Goal: Task Accomplishment & Management: Use online tool/utility

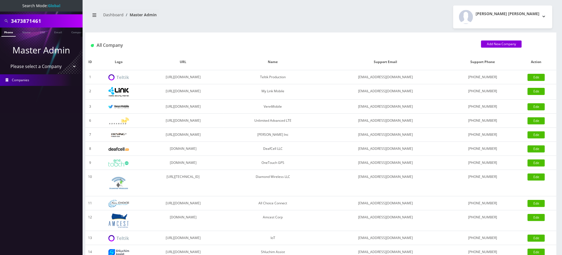
drag, startPoint x: 0, startPoint y: 16, endPoint x: 0, endPoint y: -9, distance: 24.8
click at [0, 0] on html "Search Mode: Global 3473871461 Phone Name SIM Email Company Customer Master Adm…" at bounding box center [281, 189] width 562 height 378
type input "8483673255"
click at [7, 32] on link "Phone" at bounding box center [8, 32] width 14 height 9
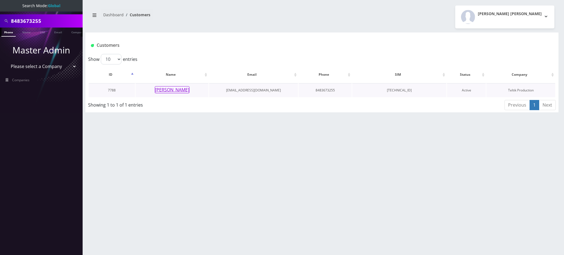
click at [178, 90] on button "[PERSON_NAME]" at bounding box center [172, 89] width 35 height 7
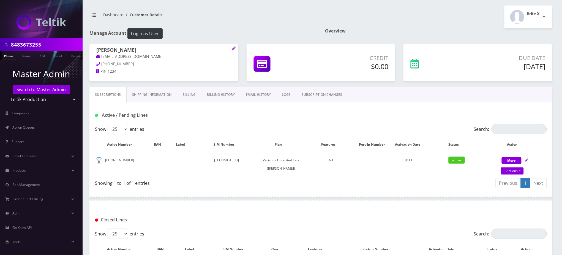
click at [183, 117] on h1 "Active / Pending Lines" at bounding box center [167, 115] width 145 height 5
drag, startPoint x: 45, startPoint y: 43, endPoint x: 0, endPoint y: 44, distance: 44.9
click at [0, 44] on div "8483673255" at bounding box center [41, 44] width 83 height 13
drag, startPoint x: 281, startPoint y: 28, endPoint x: 281, endPoint y: 25, distance: 3.6
click at [281, 25] on div "8483673255 Phone Name SIM Email Company Customer Dashboard Customer Details Bri…" at bounding box center [321, 182] width 483 height 365
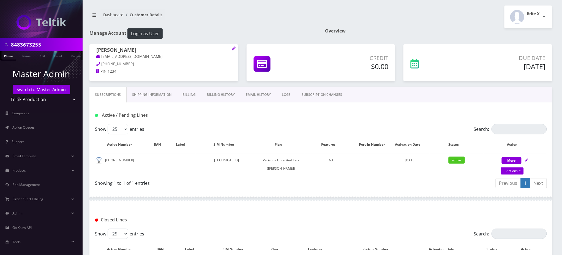
click at [183, 116] on h1 "Active / Pending Lines" at bounding box center [167, 115] width 145 height 5
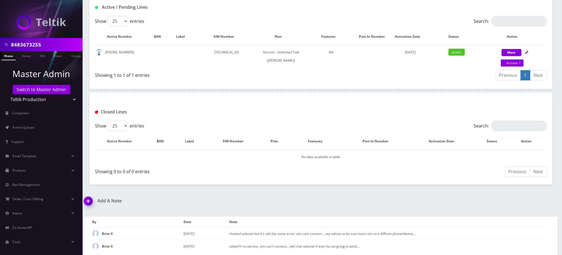
drag, startPoint x: 206, startPoint y: 9, endPoint x: 206, endPoint y: 0, distance: 8.5
click at [205, 9] on h1 "Active / Pending Lines" at bounding box center [167, 7] width 145 height 5
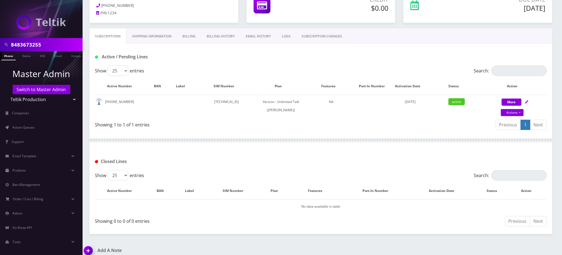
scroll to position [0, 0]
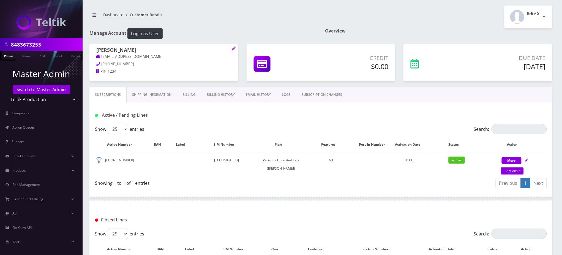
click at [26, 40] on input "8483673255" at bounding box center [46, 44] width 70 height 10
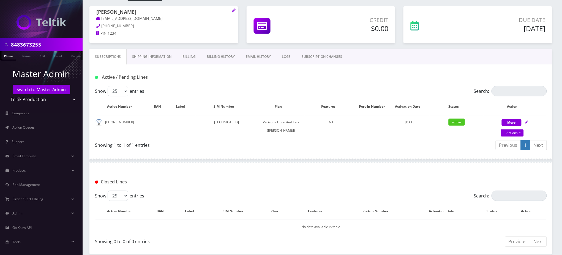
scroll to position [108, 0]
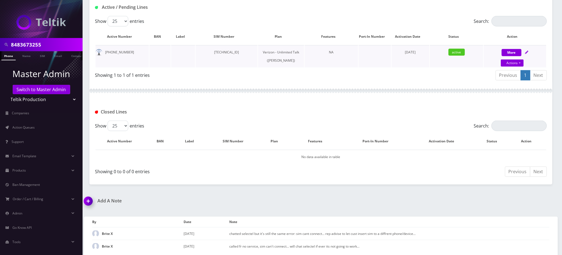
click at [515, 59] on div "Actions Suspend Close Get Usage Swap Sim" at bounding box center [512, 63] width 63 height 8
select select "459"
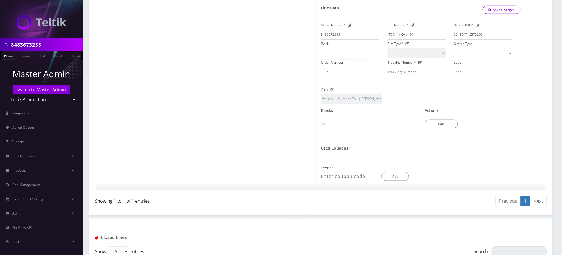
scroll to position [318, 0]
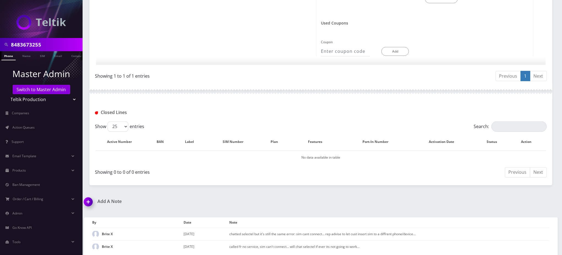
click at [90, 201] on img at bounding box center [89, 204] width 16 height 16
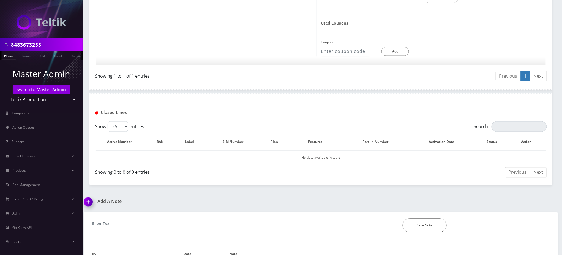
scroll to position [349, 0]
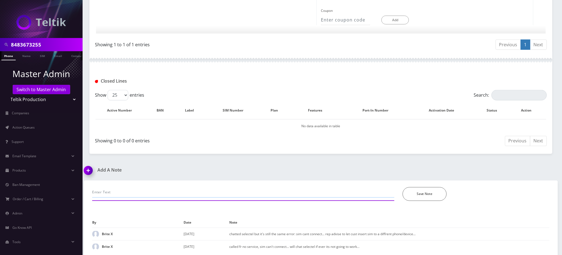
click at [160, 189] on input "text" at bounding box center [243, 192] width 302 height 10
paste input "89148000011798237481"
type input "sim swap from 89148000011798237481 to 89148000011798241863"
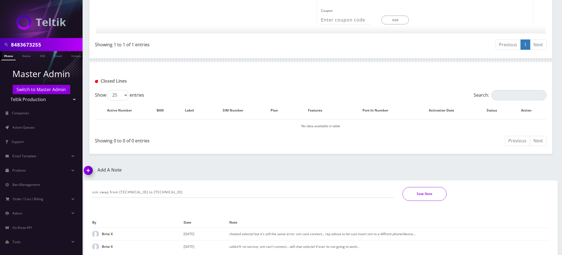
click at [421, 197] on button "Save Note" at bounding box center [425, 194] width 44 height 14
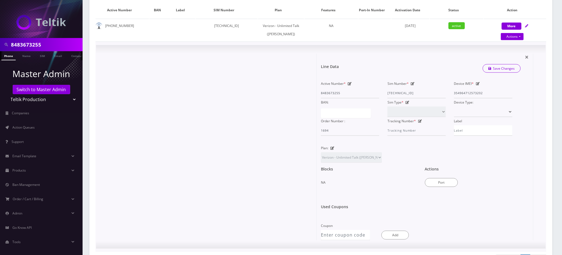
scroll to position [74, 0]
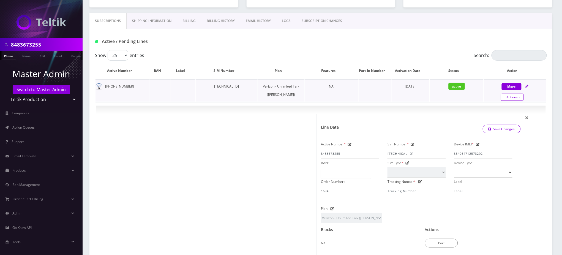
click at [510, 98] on link "Actions" at bounding box center [512, 97] width 23 height 7
select select "459"
click at [502, 123] on link "Swap Sim" at bounding box center [520, 124] width 63 height 8
select select "459"
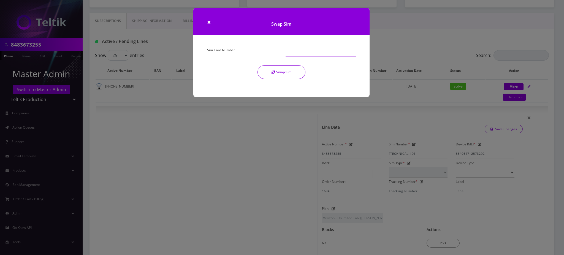
click at [296, 48] on input "Sim Card Number" at bounding box center [321, 51] width 70 height 10
paste input "89148000011798241863"
type input "89148000011798241863"
click at [296, 69] on button "Swap Sim" at bounding box center [282, 72] width 48 height 14
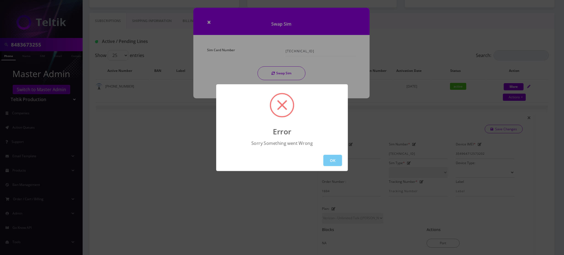
click at [334, 161] on button "OK" at bounding box center [332, 160] width 19 height 11
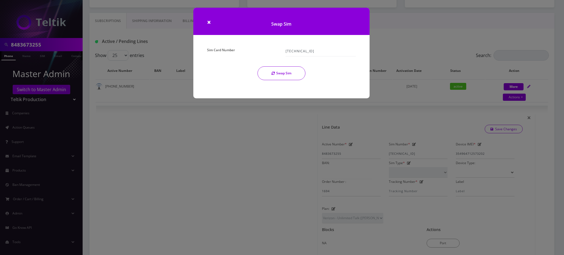
click at [285, 72] on button "Swap Sim" at bounding box center [282, 73] width 48 height 14
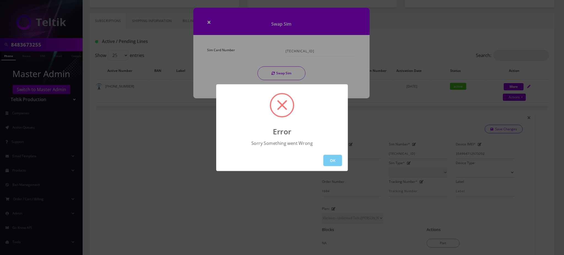
click at [332, 158] on button "OK" at bounding box center [332, 160] width 19 height 11
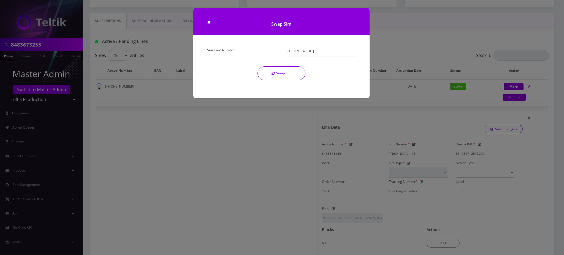
click at [384, 26] on div "× Swap Sim Sim Card Number 89148000011798241863 Swap Sim" at bounding box center [282, 127] width 564 height 255
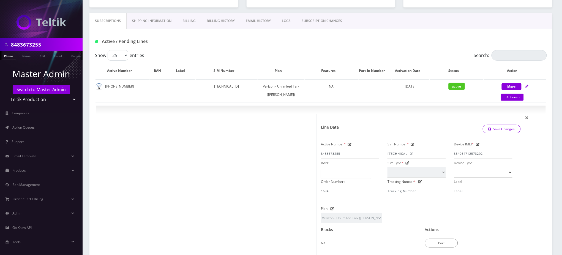
click at [317, 20] on link "SUBSCRIPTION CHANGES" at bounding box center [322, 21] width 52 height 16
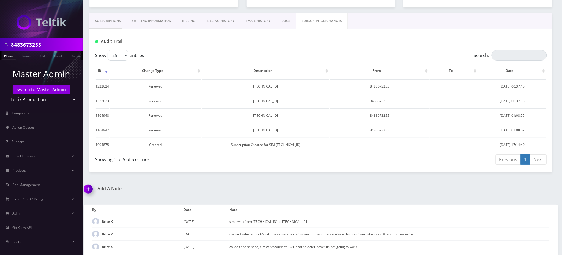
click at [206, 29] on div "Audit Trail" at bounding box center [321, 39] width 463 height 21
click at [289, 17] on link "LOGS" at bounding box center [286, 21] width 20 height 16
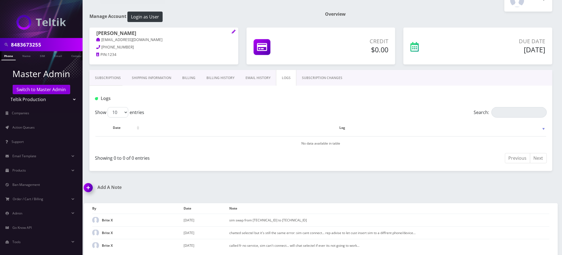
click at [254, 77] on link "EMAIL HISTORY" at bounding box center [258, 78] width 36 height 16
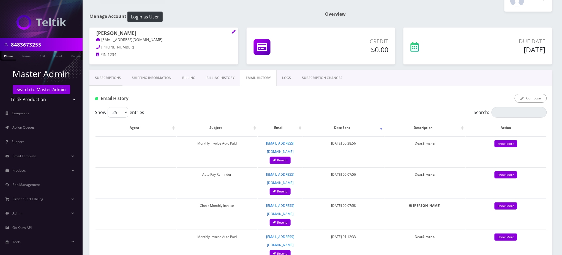
click at [110, 79] on link "Subscriptions" at bounding box center [108, 78] width 37 height 16
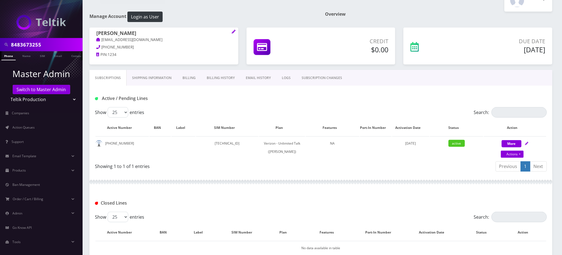
click at [23, 43] on input "8483673255" at bounding box center [46, 44] width 70 height 10
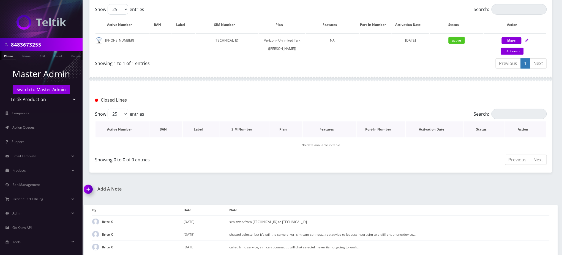
scroll to position [129, 0]
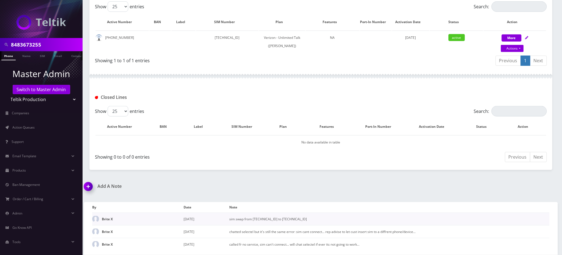
click at [318, 220] on td "sim swap from 89148000011798237481 to 89148000011798241863" at bounding box center [390, 219] width 320 height 13
click at [319, 220] on td "sim swap from 89148000011798237481 to 89148000011798241863" at bounding box center [390, 219] width 320 height 13
drag, startPoint x: 429, startPoint y: 80, endPoint x: 439, endPoint y: 79, distance: 9.7
click at [429, 80] on div at bounding box center [321, 76] width 463 height 17
click at [315, 221] on td "sim swap from 89148000011798237481 to 89148000011798241863" at bounding box center [390, 219] width 320 height 13
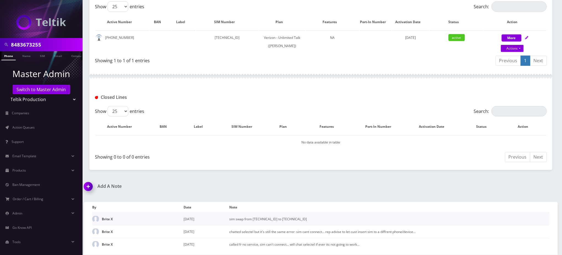
click at [315, 221] on td "sim swap from 89148000011798237481 to 89148000011798241863" at bounding box center [390, 219] width 320 height 13
copy td "89148000011798241863"
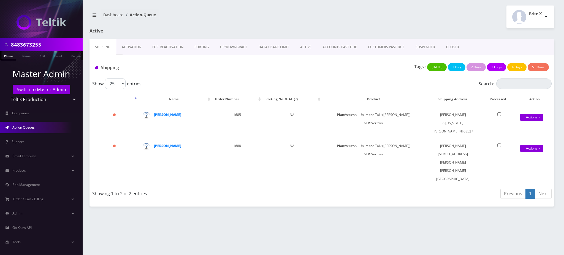
click at [10, 54] on link "Phone" at bounding box center [8, 55] width 14 height 9
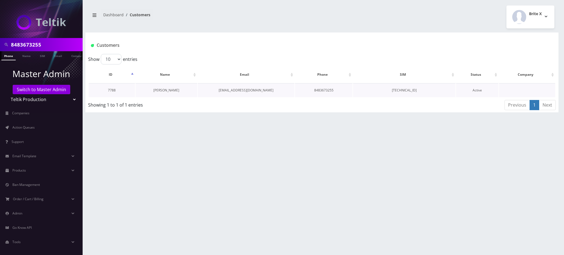
click at [171, 90] on link "Simcha Guzik" at bounding box center [166, 90] width 26 height 5
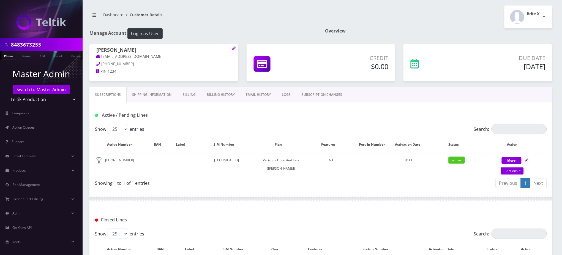
click at [376, 111] on div "Active / Pending Lines" at bounding box center [321, 115] width 460 height 9
click at [517, 171] on link "Actions" at bounding box center [512, 170] width 23 height 7
select select "459"
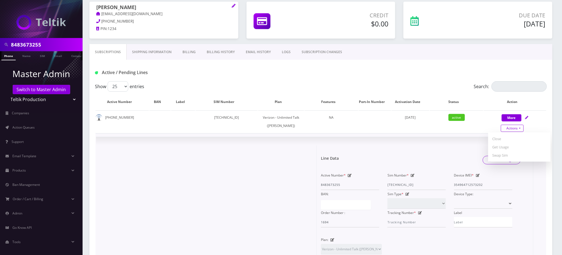
scroll to position [110, 0]
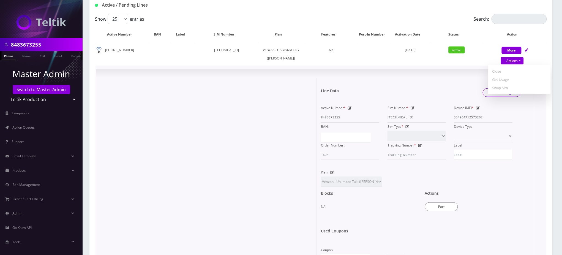
click at [413, 107] on icon at bounding box center [413, 107] width 4 height 3
click at [399, 113] on input "89148000011798237481" at bounding box center [417, 117] width 58 height 10
paste input "41863"
type input "89148000011798241863"
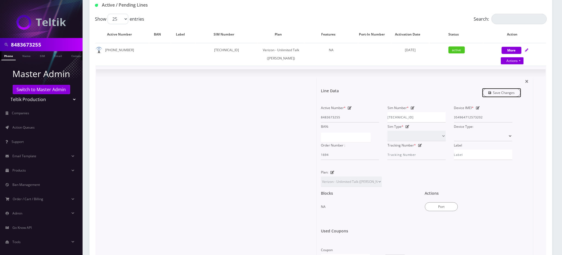
click at [499, 90] on link "Save Changes" at bounding box center [502, 92] width 38 height 9
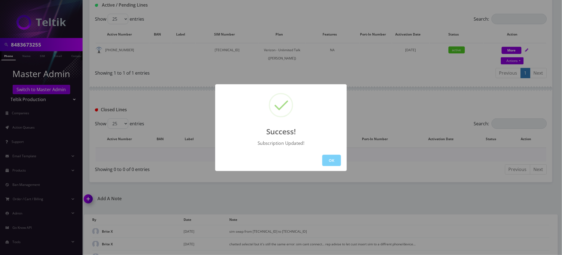
click at [335, 164] on button "OK" at bounding box center [332, 160] width 19 height 11
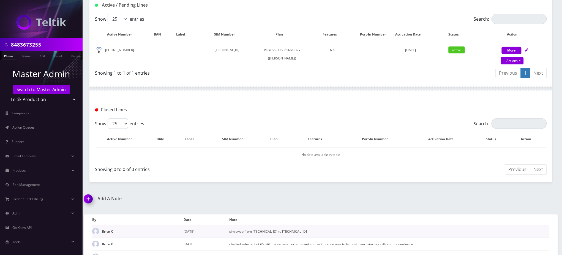
click at [327, 238] on td "sim swap from 89148000011798237481 to 89148000011798241863" at bounding box center [390, 231] width 320 height 13
click at [328, 238] on td "sim swap from 89148000011798237481 to 89148000011798241863" at bounding box center [390, 231] width 320 height 13
copy td "89148000011798241863"
click at [272, 17] on div "Show 25 50 100 250 500 entries" at bounding box center [264, 19] width 339 height 10
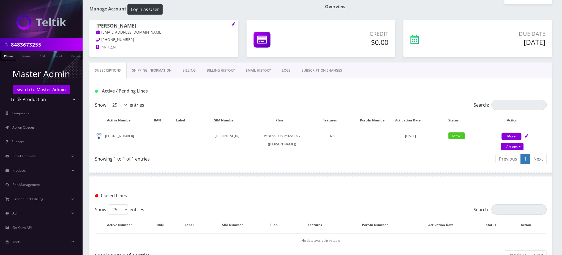
scroll to position [0, 0]
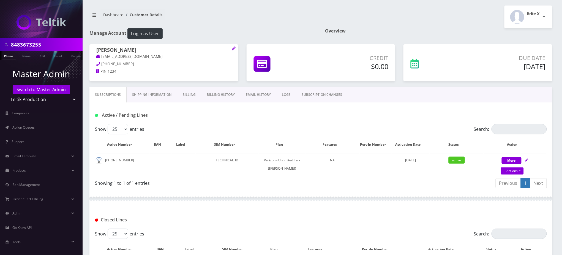
click at [225, 96] on link "Billing History" at bounding box center [220, 95] width 39 height 16
